Goal: Check status: Check status

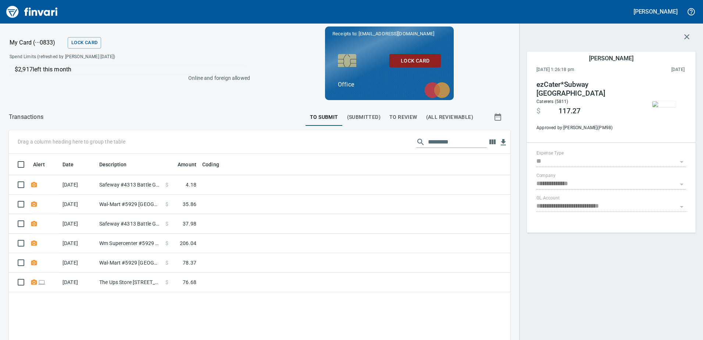
scroll to position [253, 491]
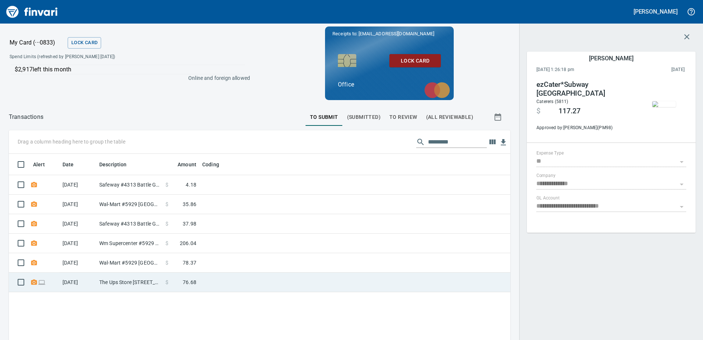
click at [202, 281] on td at bounding box center [291, 282] width 184 height 19
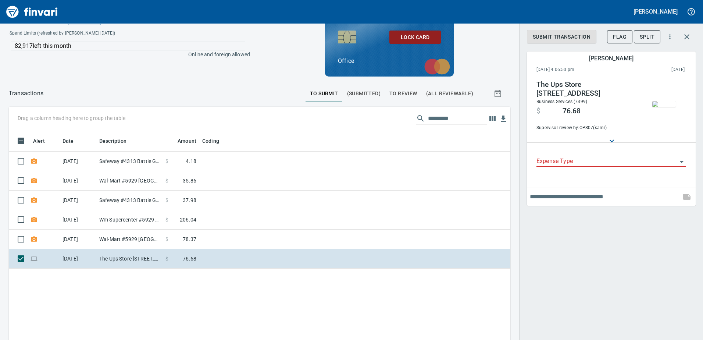
scroll to position [37, 0]
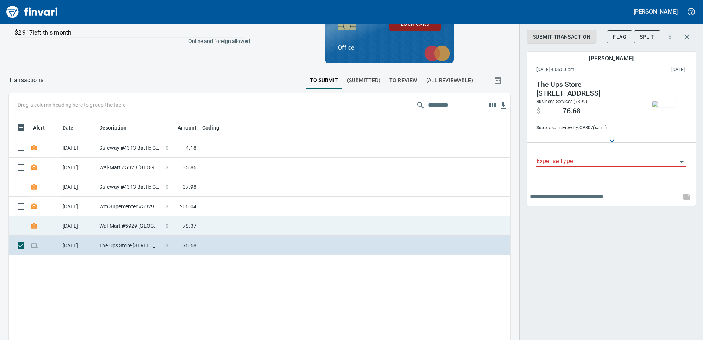
click at [110, 228] on td "Wal-Mart #5929 [GEOGRAPHIC_DATA]" at bounding box center [129, 225] width 66 height 19
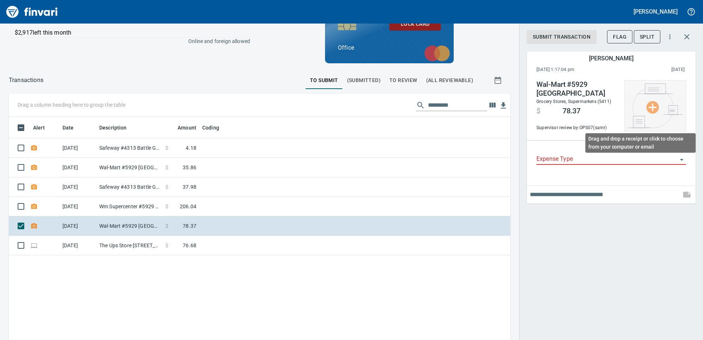
click at [662, 106] on img at bounding box center [655, 105] width 55 height 45
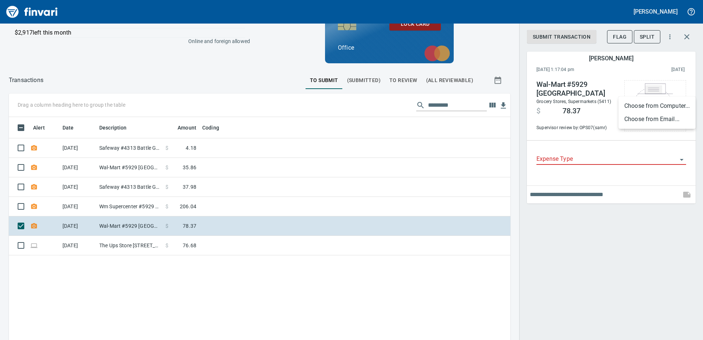
click at [223, 59] on div at bounding box center [351, 170] width 703 height 340
